Goal: Task Accomplishment & Management: Complete application form

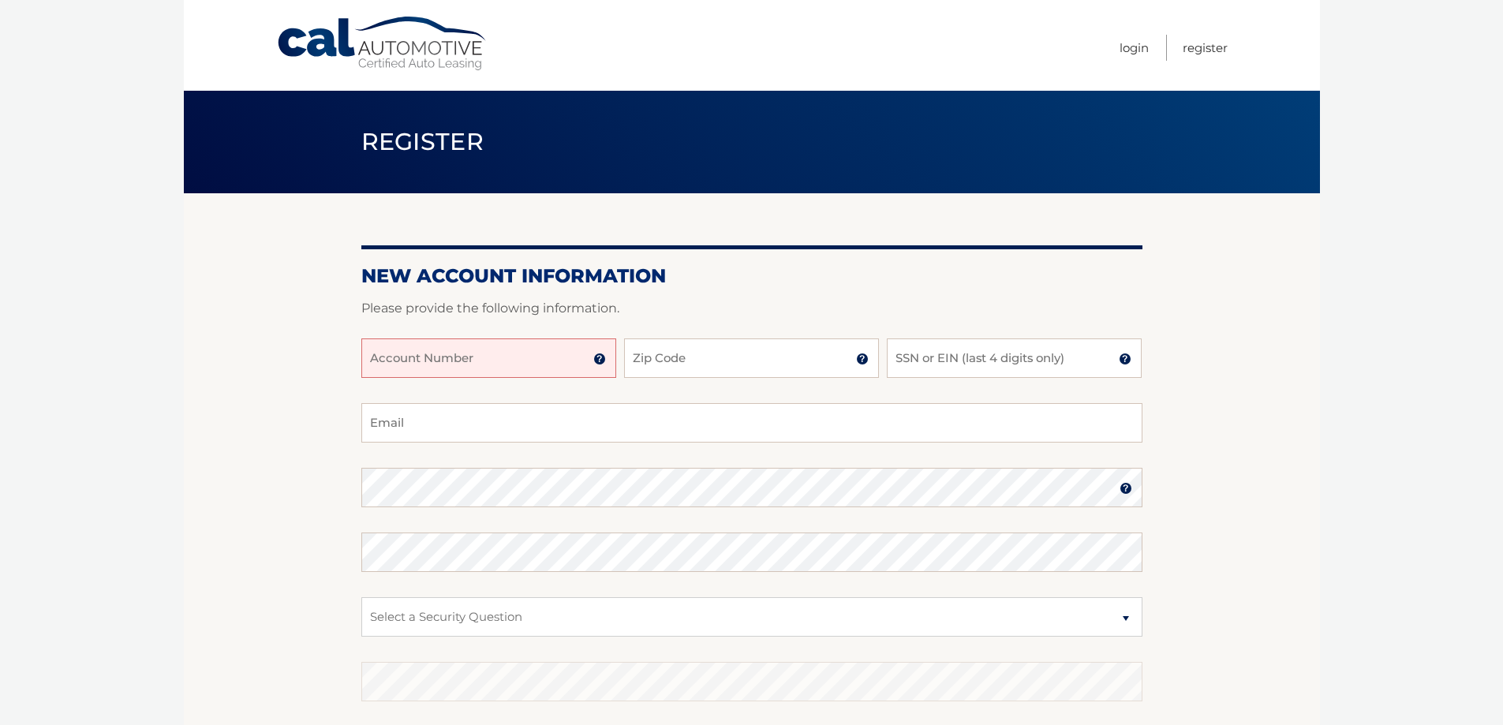
click at [517, 361] on input "Account Number" at bounding box center [488, 358] width 255 height 39
type input "44455978928"
type input "11756"
type input "4523"
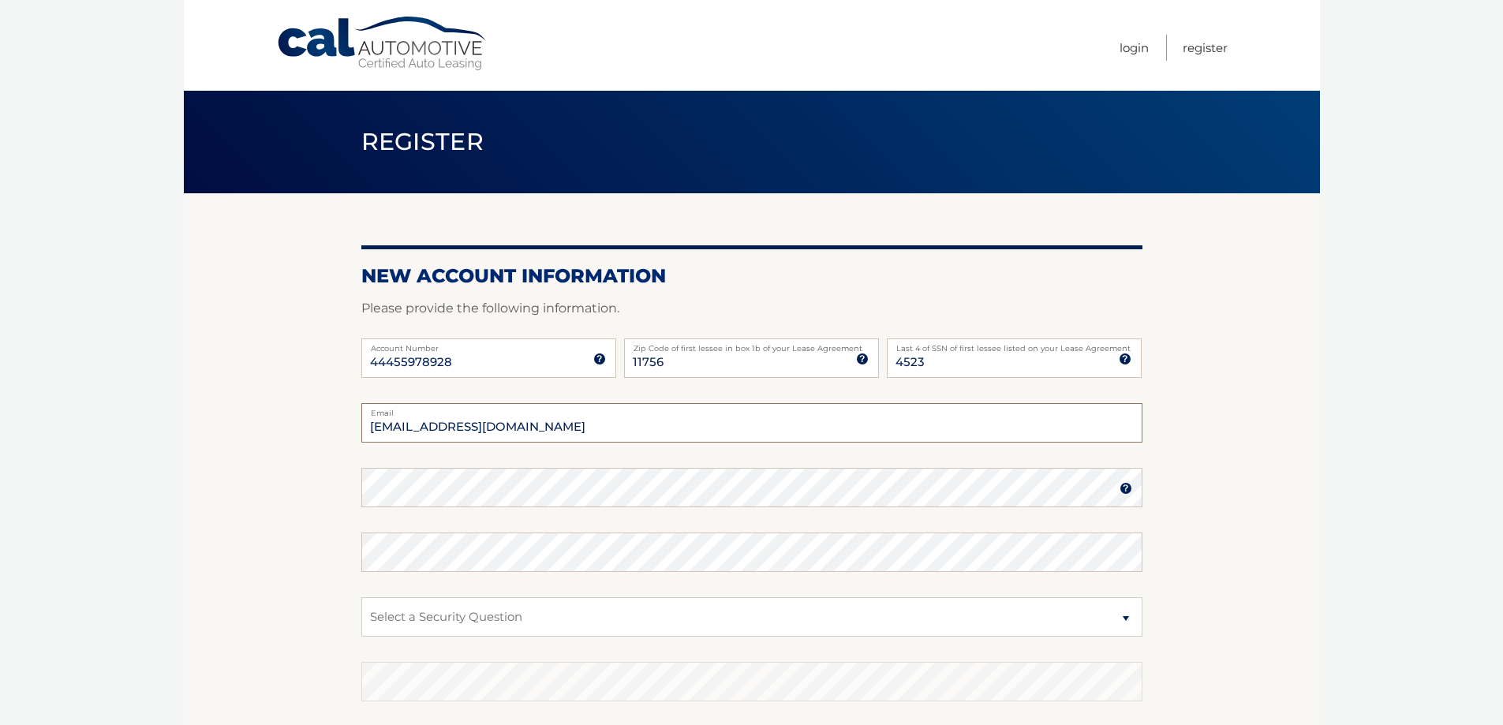
type input "ddemeo23@aol.com"
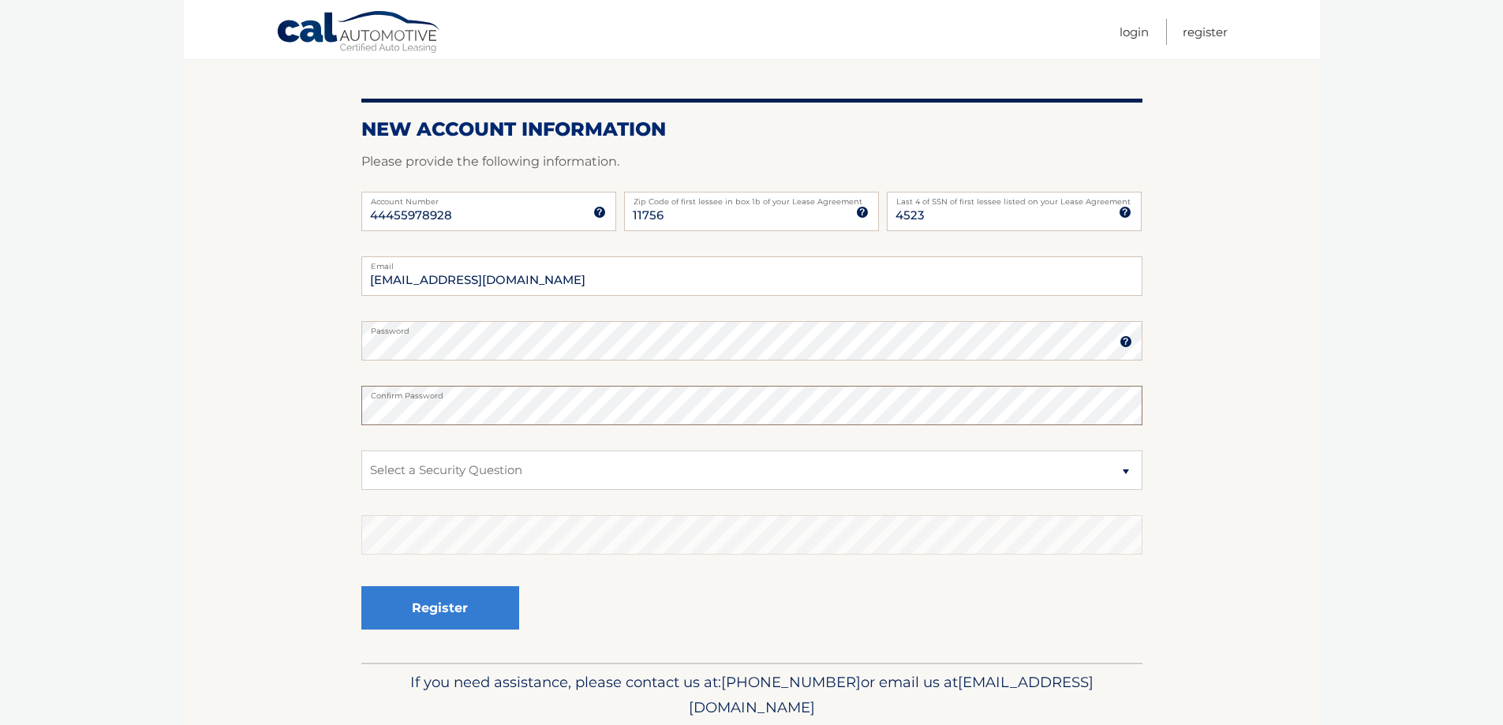
scroll to position [204, 0]
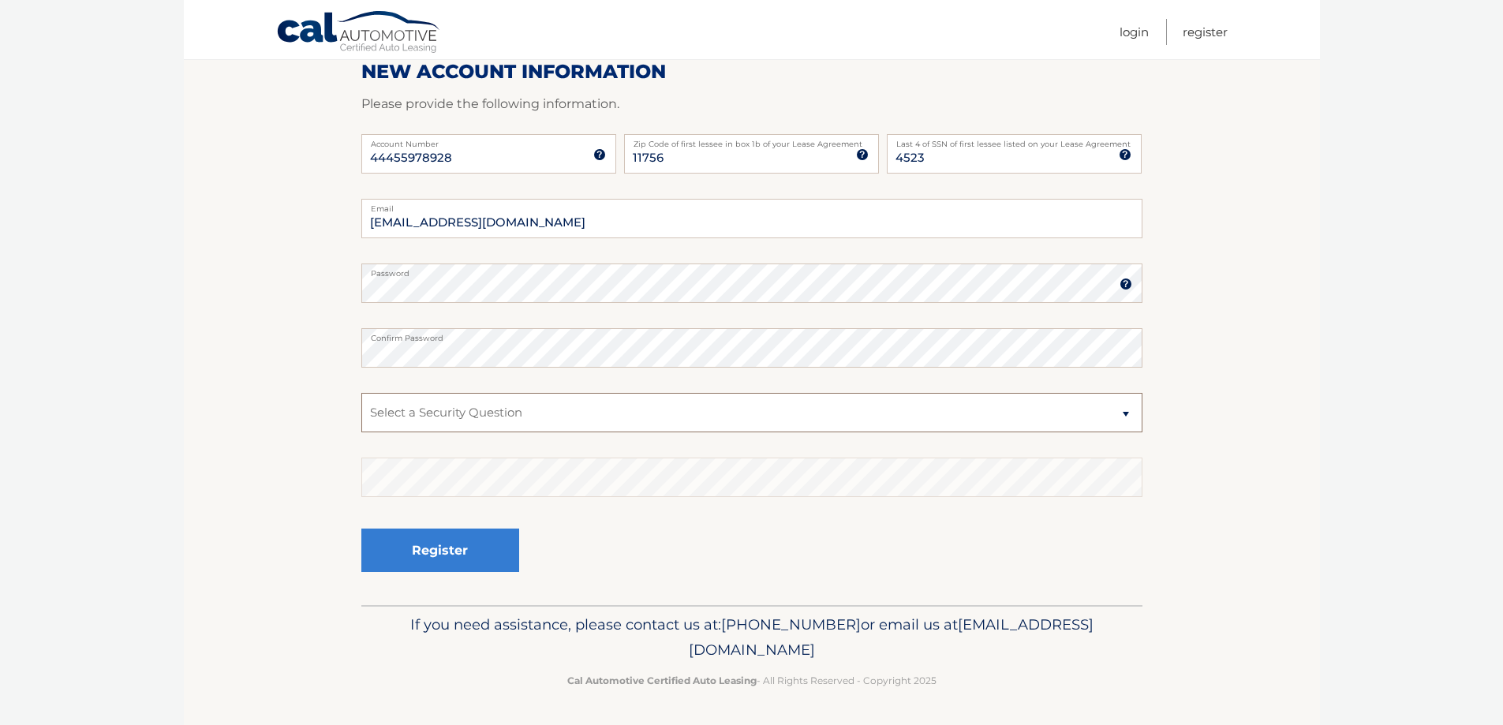
click at [629, 414] on select "Select a Security Question What was the name of your elementary school? What is…" at bounding box center [751, 412] width 781 height 39
click at [361, 393] on select "Select a Security Question What was the name of your elementary school? What is…" at bounding box center [751, 412] width 781 height 39
click at [1118, 413] on select "Select a Security Question What was the name of your elementary school? What is…" at bounding box center [751, 412] width 781 height 39
select select "2"
click at [361, 393] on select "Select a Security Question What was the name of your elementary school? What is…" at bounding box center [751, 412] width 781 height 39
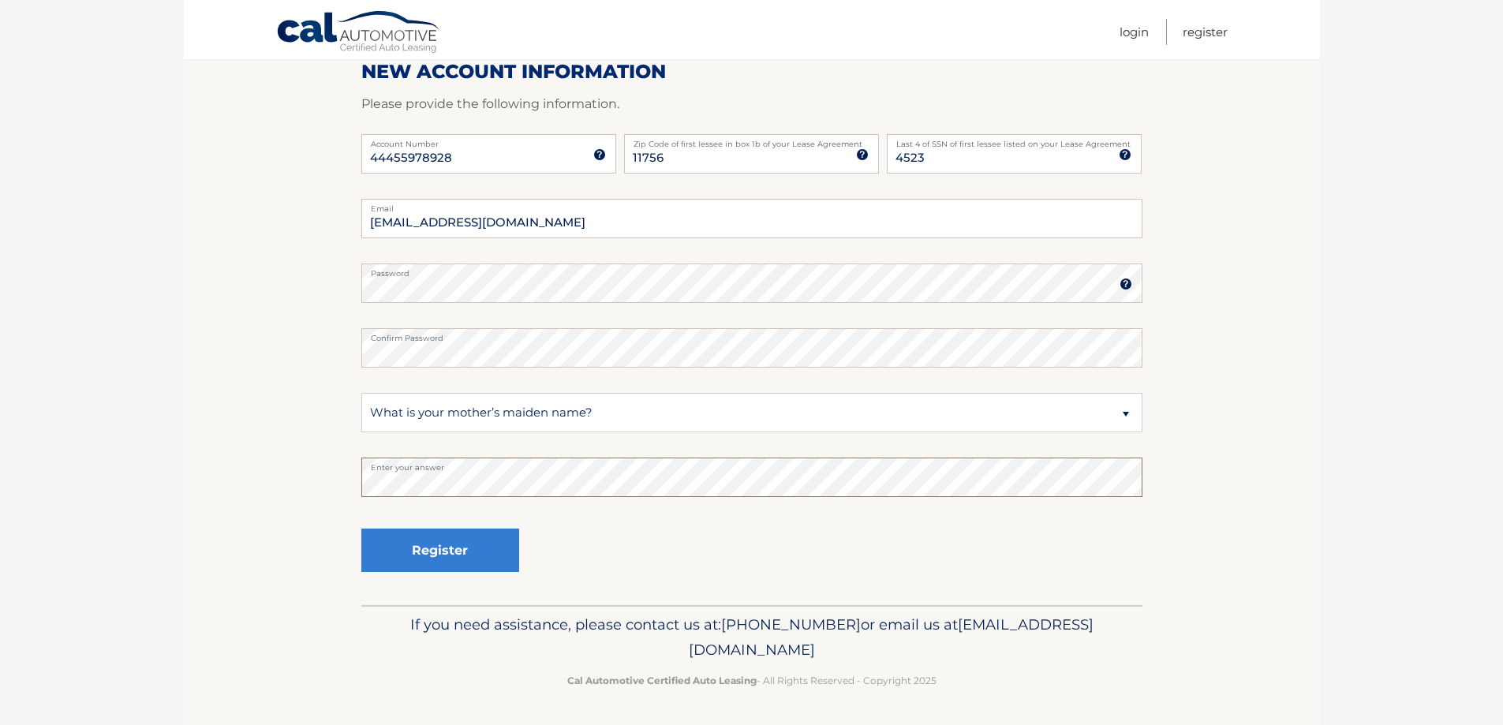
click at [229, 489] on section "New Account Information Please provide the following information. 44455978928 A…" at bounding box center [752, 297] width 1136 height 616
click at [447, 544] on button "Register" at bounding box center [440, 550] width 158 height 43
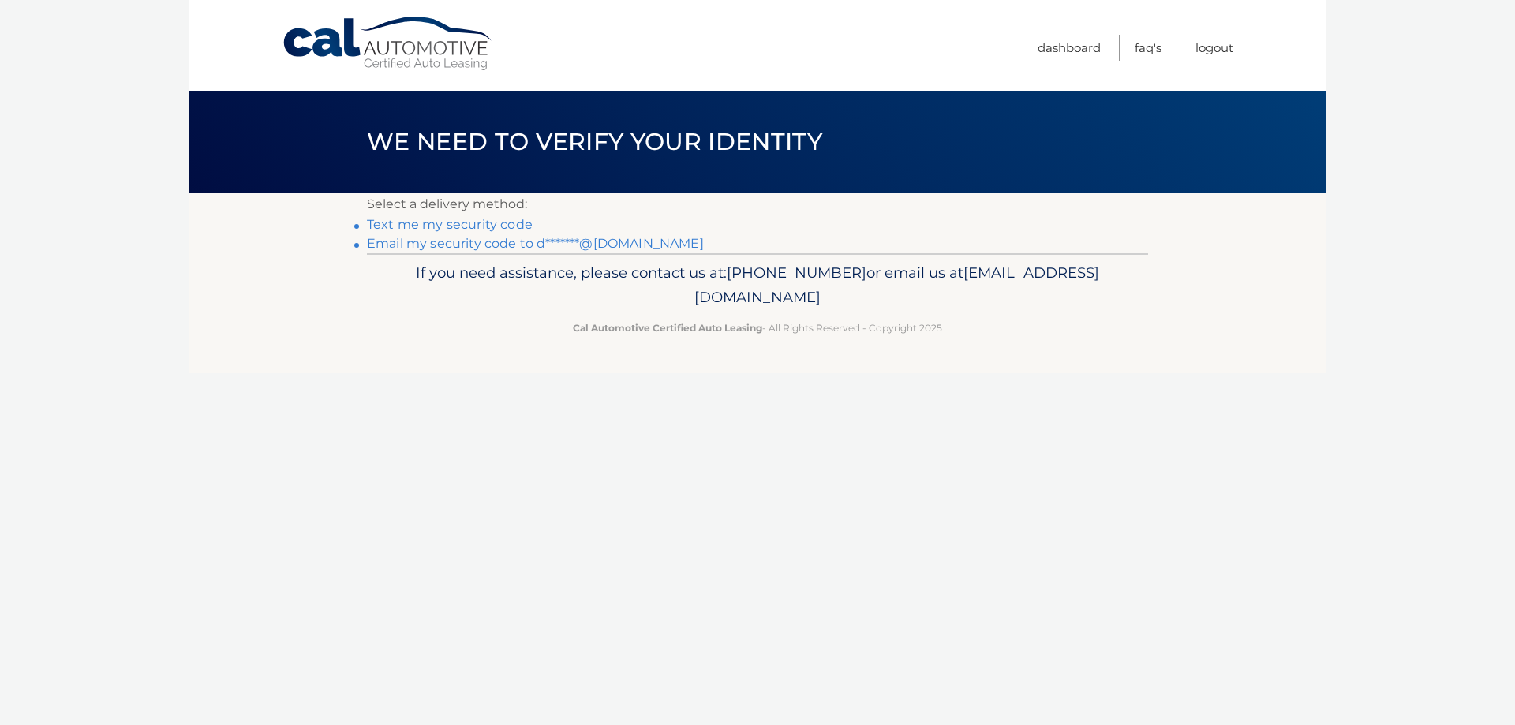
click at [545, 245] on link "Email my security code to d*******@[DOMAIN_NAME]" at bounding box center [535, 243] width 337 height 15
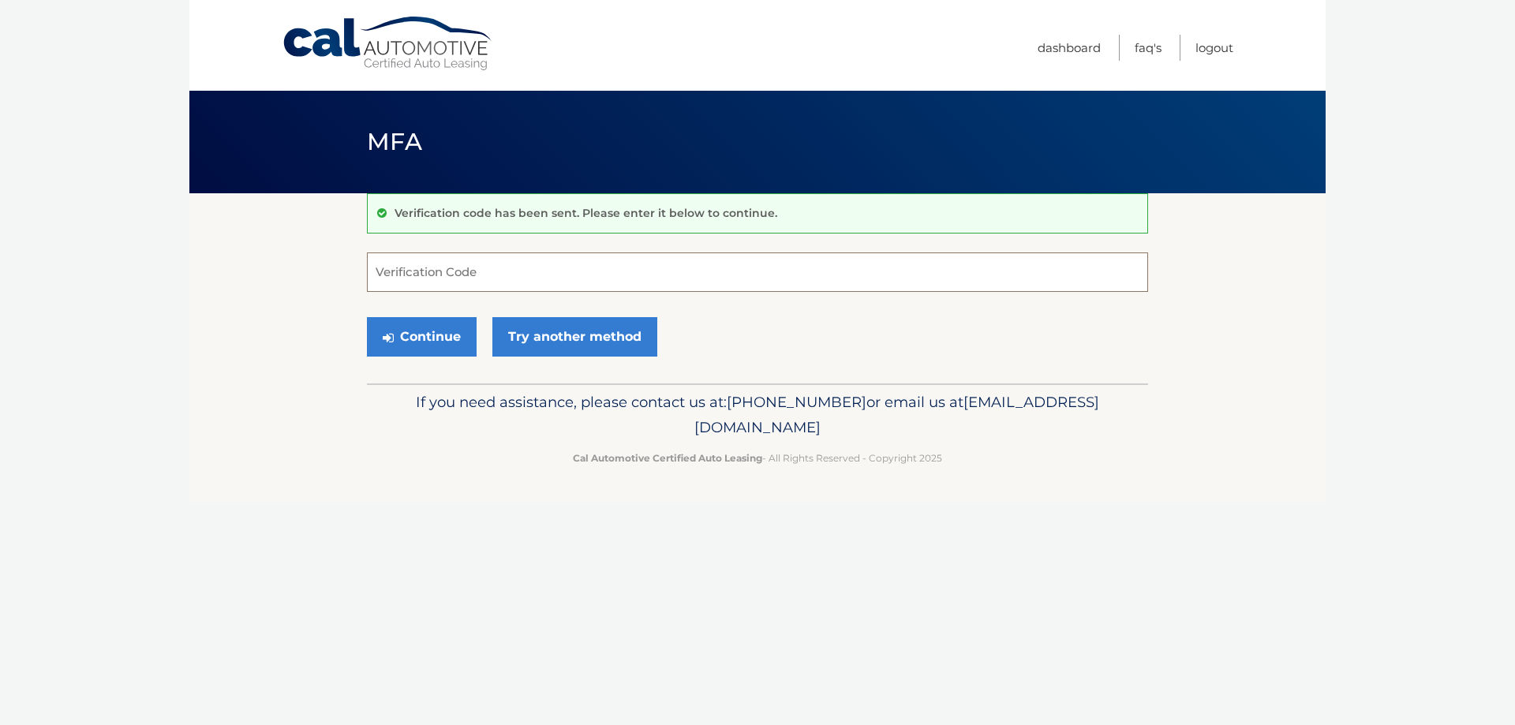
click at [423, 274] on input "Verification Code" at bounding box center [757, 272] width 781 height 39
click at [497, 272] on input "Verification Code" at bounding box center [757, 272] width 781 height 39
type input "773326"
click at [425, 339] on button "Continue" at bounding box center [422, 336] width 110 height 39
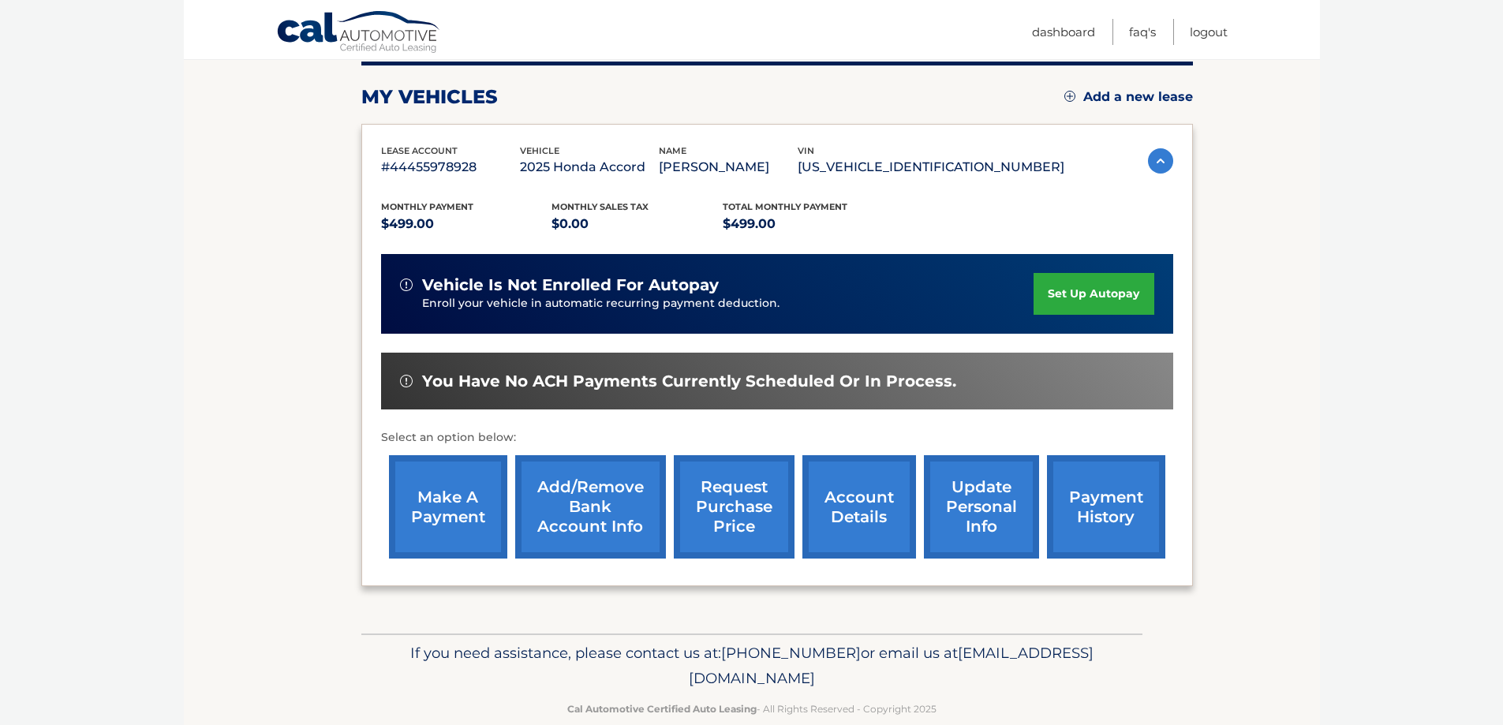
scroll to position [231, 0]
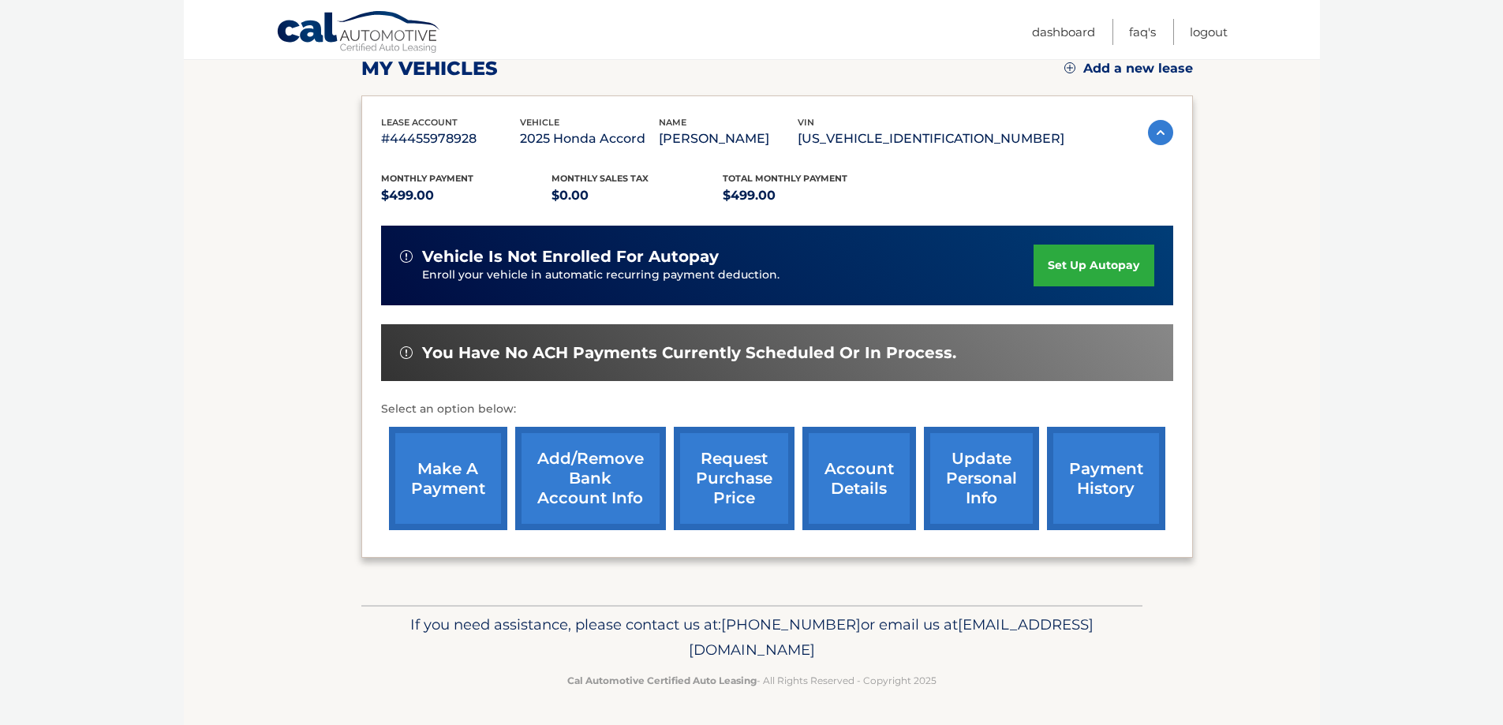
click at [443, 467] on link "make a payment" at bounding box center [448, 478] width 118 height 103
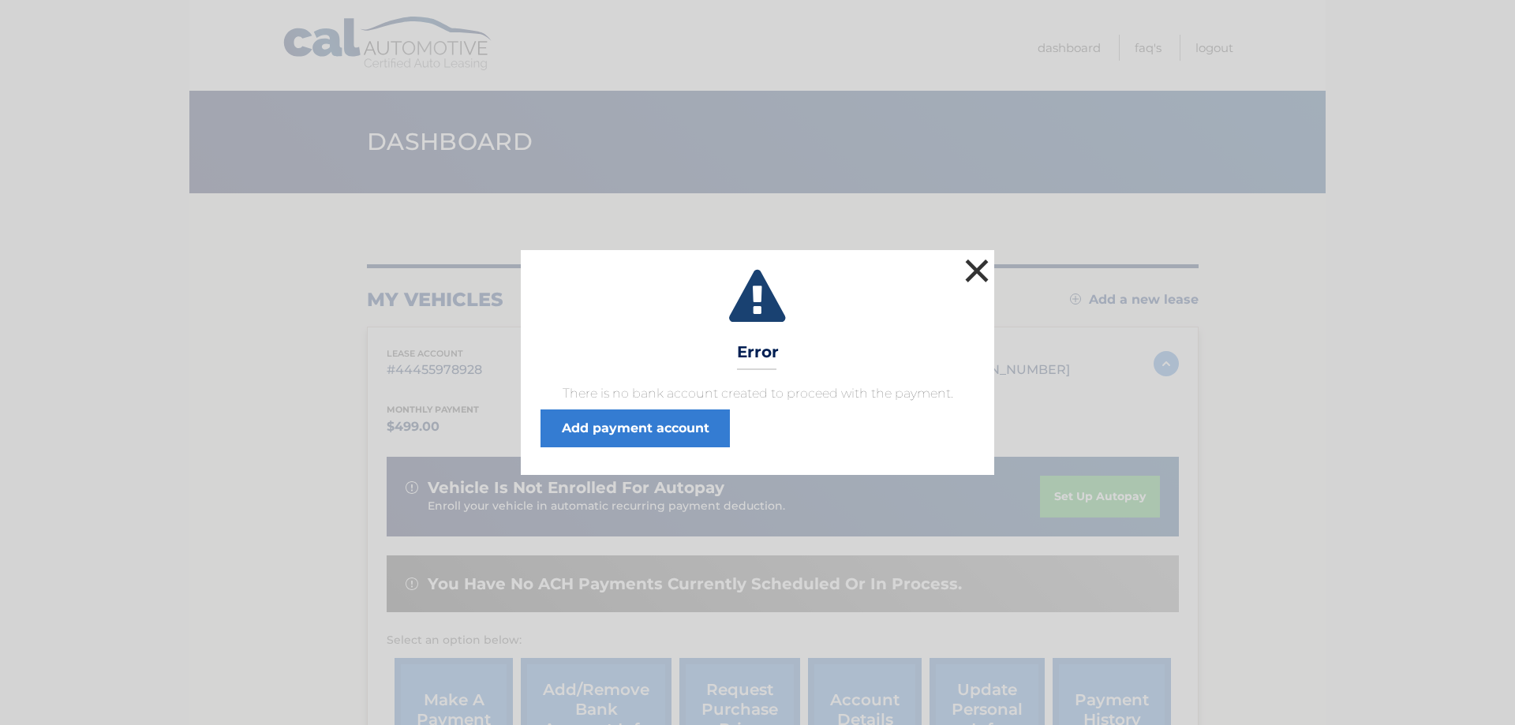
click at [979, 266] on button "×" at bounding box center [977, 271] width 32 height 32
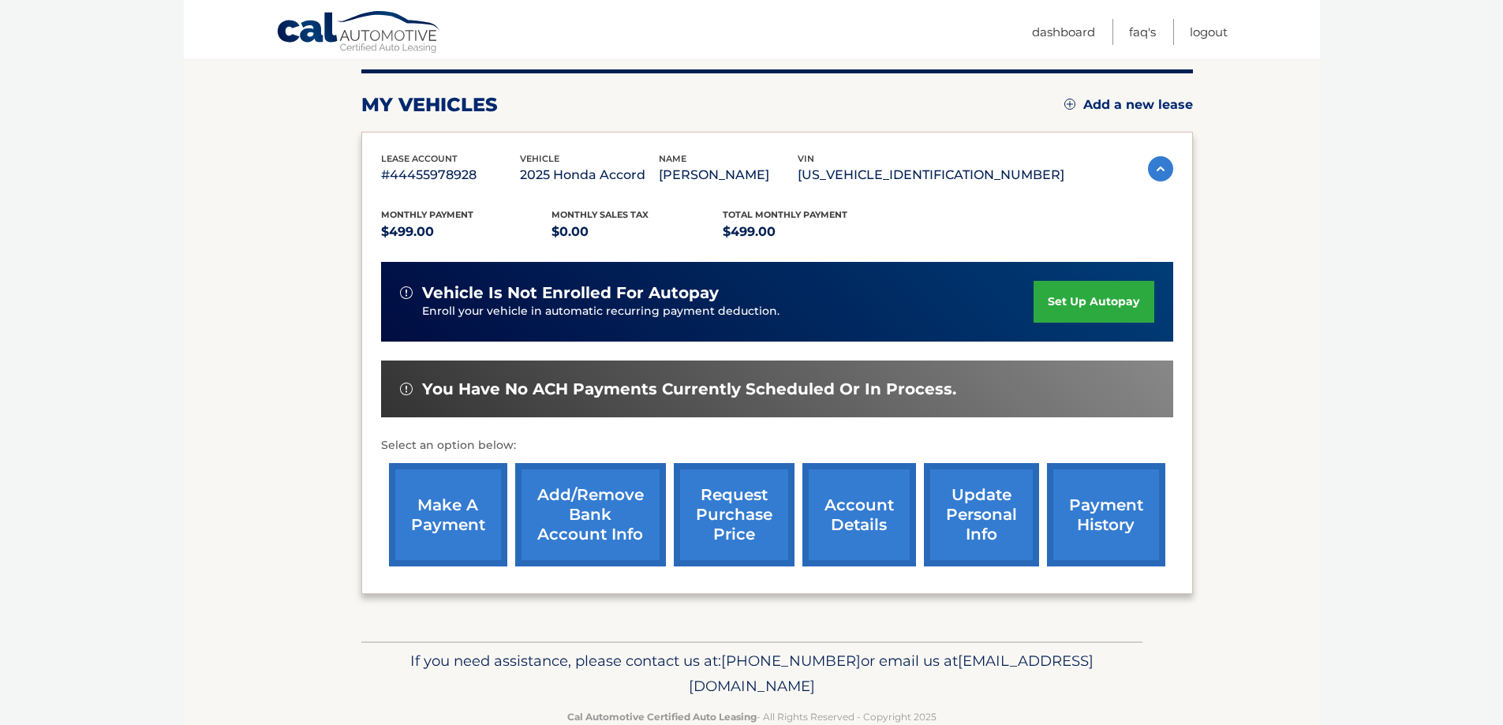
scroll to position [231, 0]
